Goal: Information Seeking & Learning: Learn about a topic

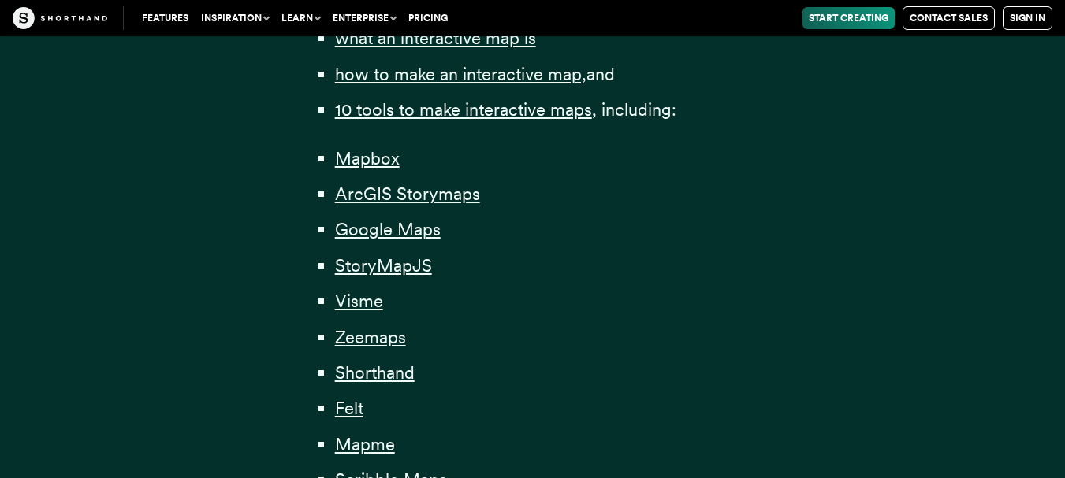
scroll to position [1182, 0]
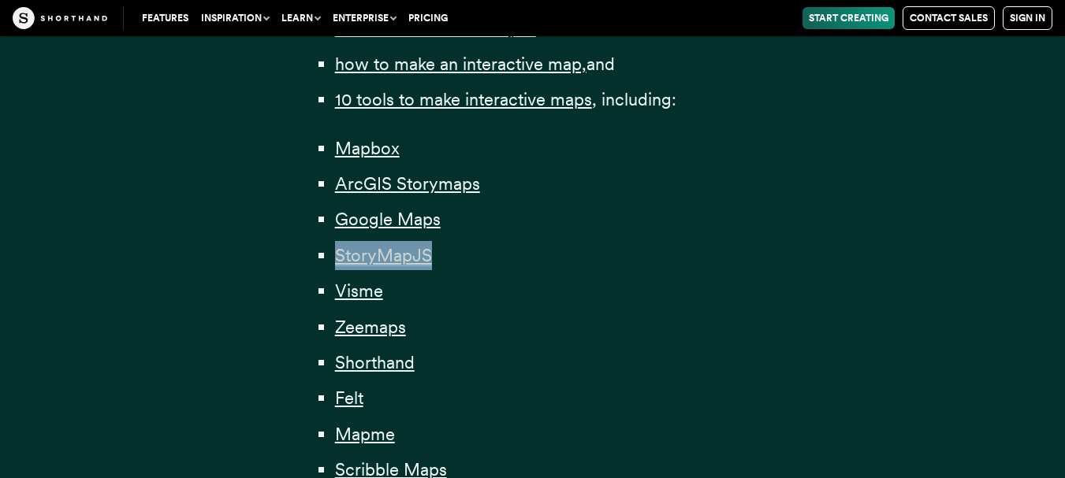
drag, startPoint x: 462, startPoint y: 222, endPoint x: 336, endPoint y: 221, distance: 125.3
click at [336, 241] on li "StoryMapJS" at bounding box center [540, 255] width 411 height 29
copy span "StoryMapJS"
drag, startPoint x: 395, startPoint y: 255, endPoint x: 334, endPoint y: 259, distance: 60.8
click at [335, 277] on li "Visme" at bounding box center [540, 291] width 411 height 29
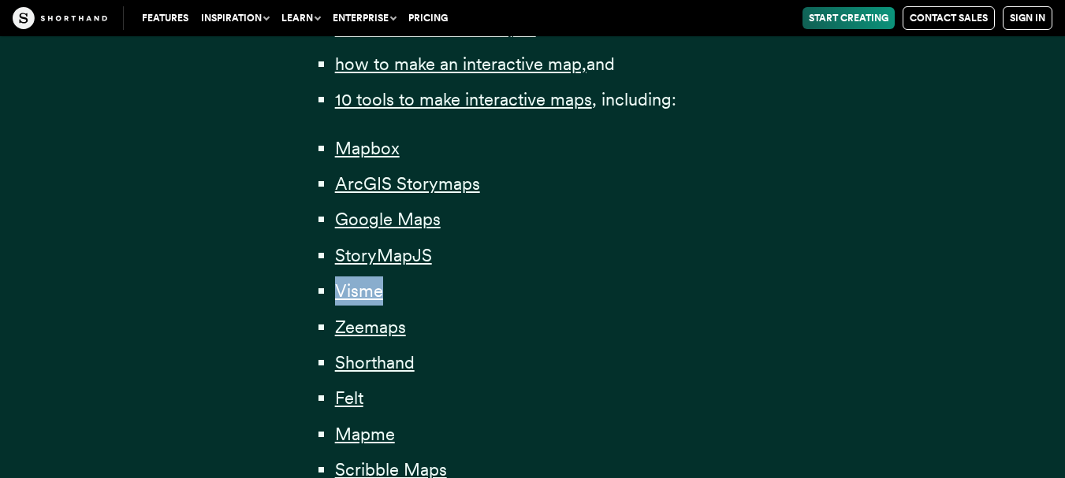
copy span "Visme"
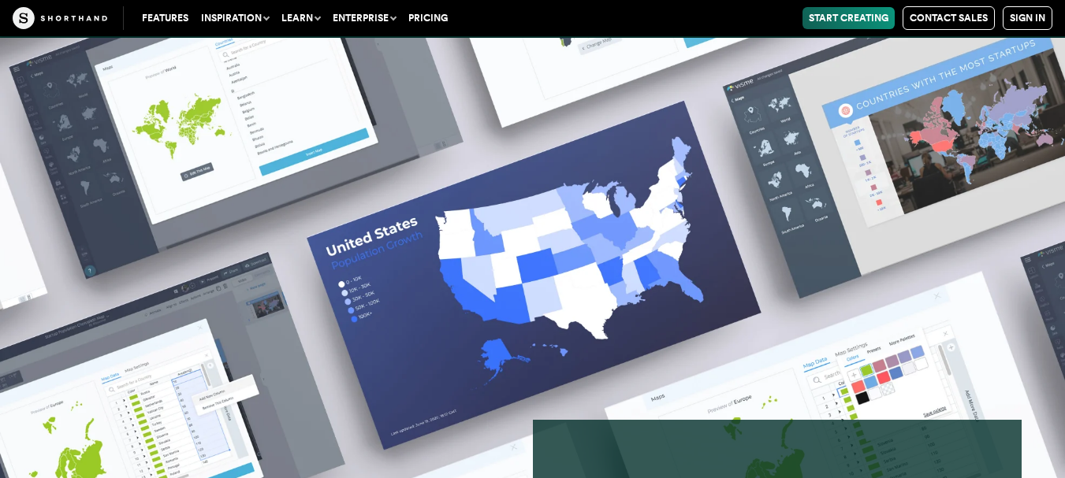
scroll to position [18430, 0]
